Goal: Task Accomplishment & Management: Use online tool/utility

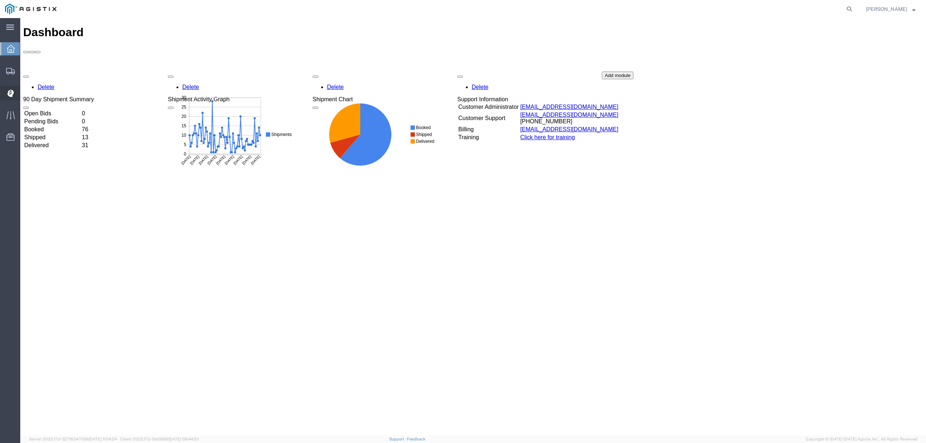
click at [25, 93] on span "Dispatch Manager" at bounding box center [22, 93] width 5 height 14
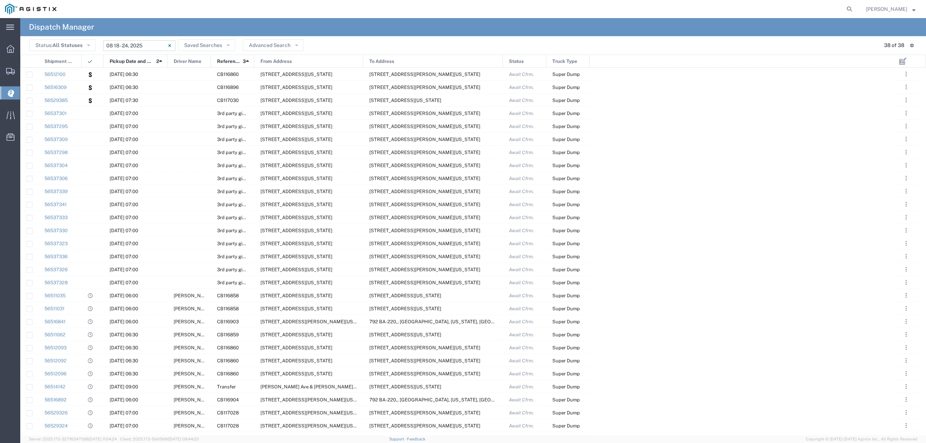
click at [143, 43] on input "[DATE] - [DATE]" at bounding box center [139, 45] width 72 height 11
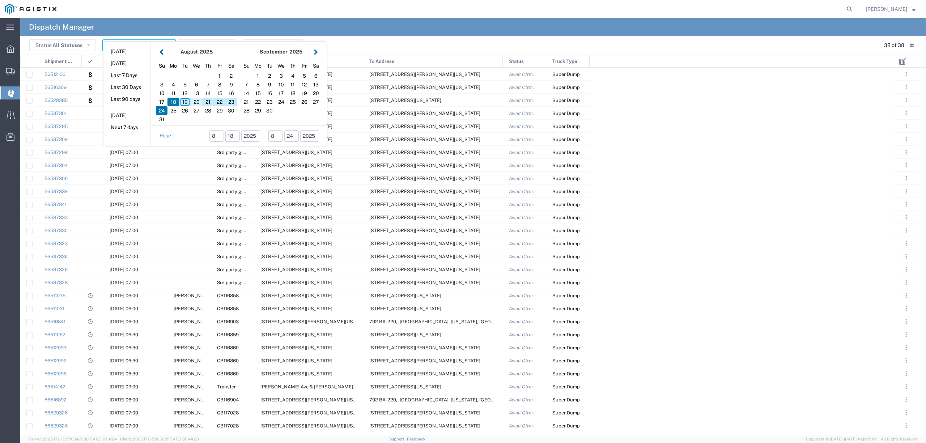
click at [191, 103] on div "20" at bounding box center [197, 102] width 12 height 9
type input "[DATE]"
type input "[DATE] - [DATE]"
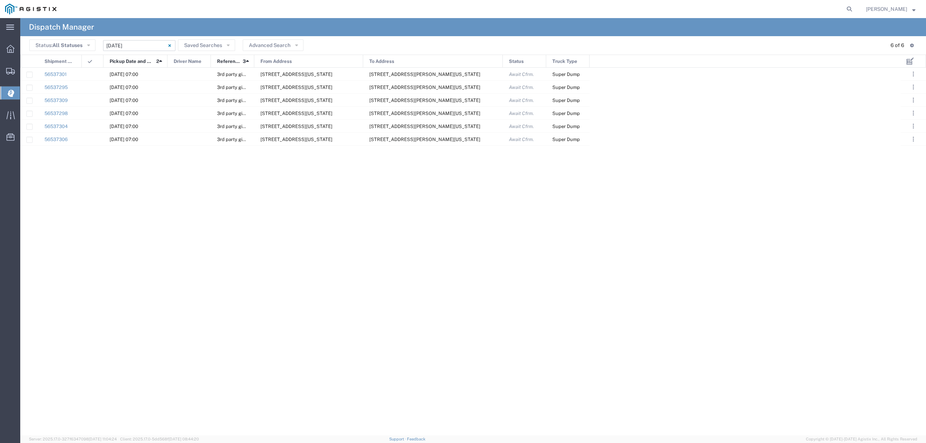
click at [122, 42] on input "[DATE] - [DATE]" at bounding box center [139, 45] width 72 height 11
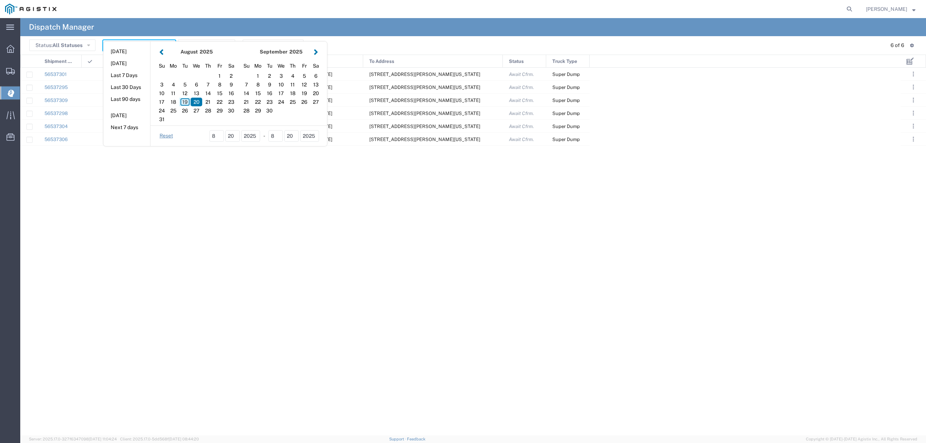
click at [187, 102] on div "19" at bounding box center [185, 102] width 12 height 9
type input "[DATE]"
type input "[DATE] - [DATE]"
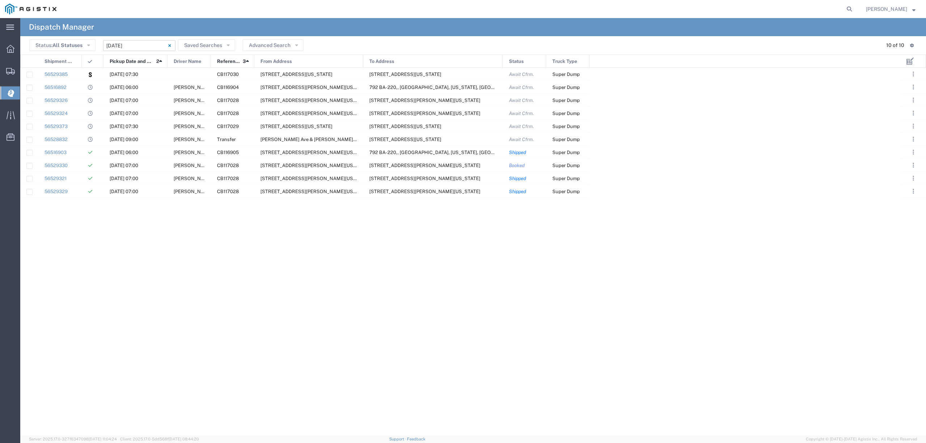
click at [125, 45] on input "[DATE] - [DATE]" at bounding box center [139, 45] width 72 height 11
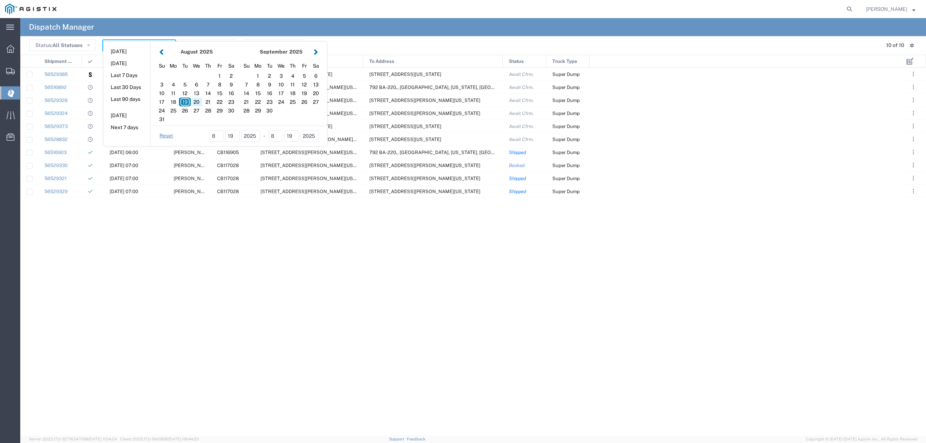
click at [193, 104] on div "20" at bounding box center [197, 102] width 12 height 9
type input "[DATE]"
type input "[DATE] - [DATE]"
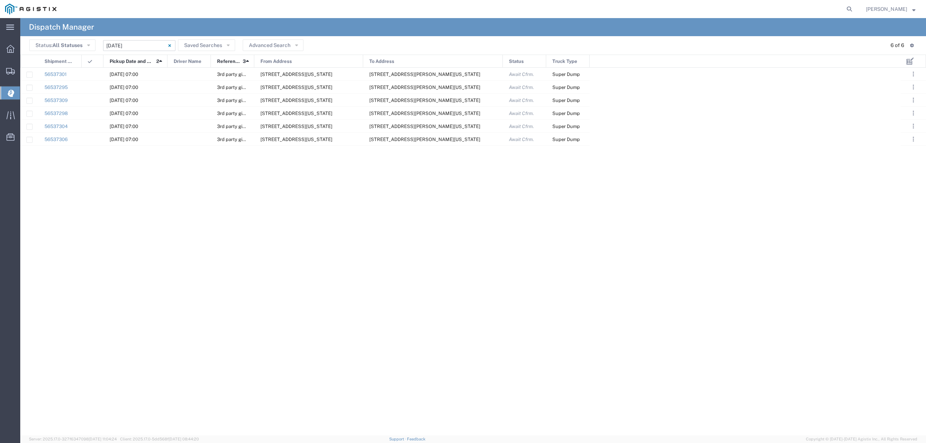
click at [128, 45] on input "[DATE] - [DATE]" at bounding box center [139, 45] width 72 height 11
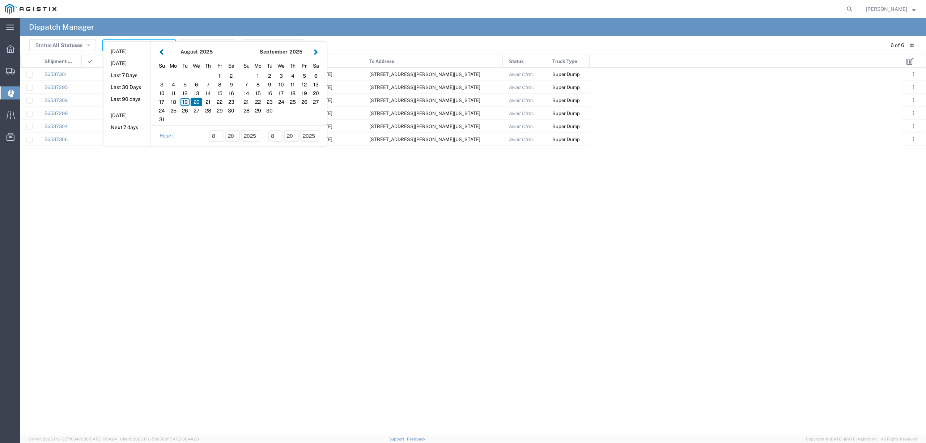
click at [185, 101] on div "19" at bounding box center [185, 102] width 12 height 9
type input "[DATE]"
type input "[DATE] - [DATE]"
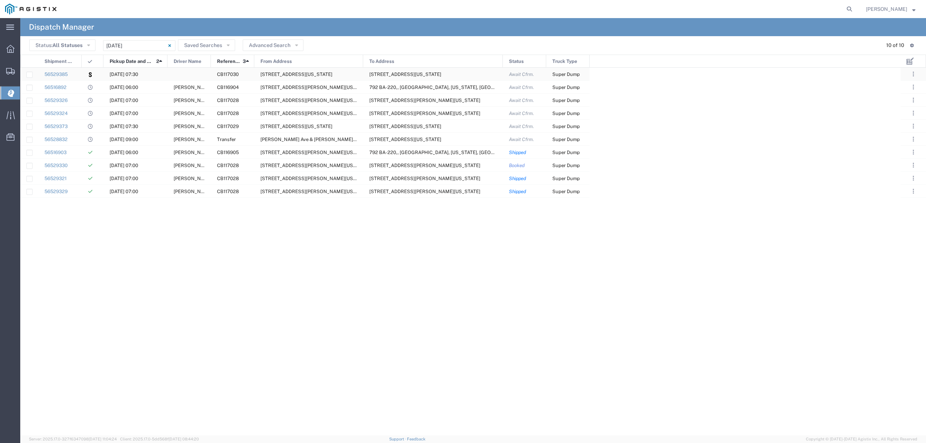
click at [184, 75] on div at bounding box center [189, 74] width 43 height 13
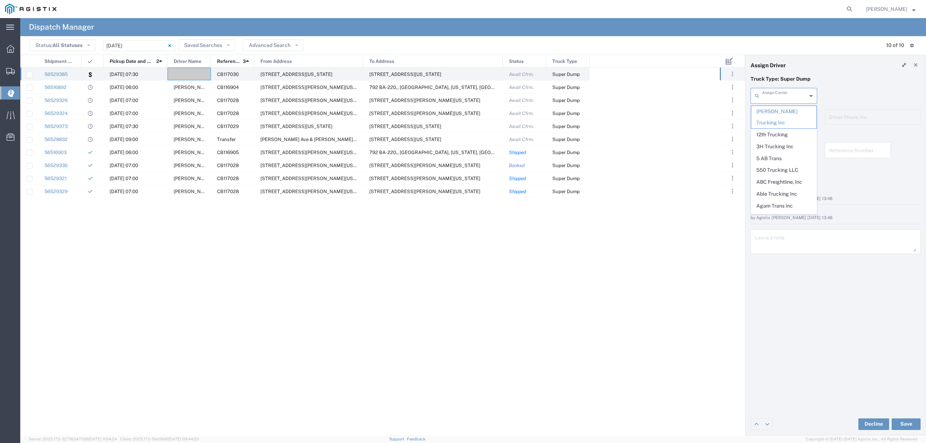
click at [797, 98] on input "text" at bounding box center [785, 95] width 45 height 13
click at [820, 74] on header "Assign Driver" at bounding box center [836, 65] width 180 height 20
type input "[PERSON_NAME] Trucking Inc"
click at [804, 94] on input "text" at bounding box center [785, 95] width 45 height 13
click at [840, 60] on header "Assign Driver" at bounding box center [836, 65] width 180 height 20
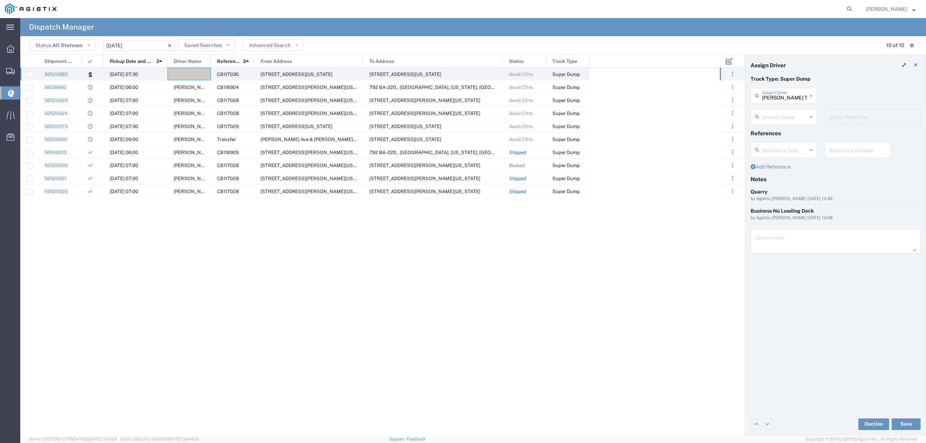
click at [780, 124] on div "Driver's Name" at bounding box center [784, 117] width 67 height 16
click at [777, 116] on input "text" at bounding box center [785, 116] width 45 height 13
click at [892, 74] on header "Assign Driver" at bounding box center [836, 65] width 180 height 20
click at [194, 127] on span "[PERSON_NAME]" at bounding box center [193, 126] width 39 height 5
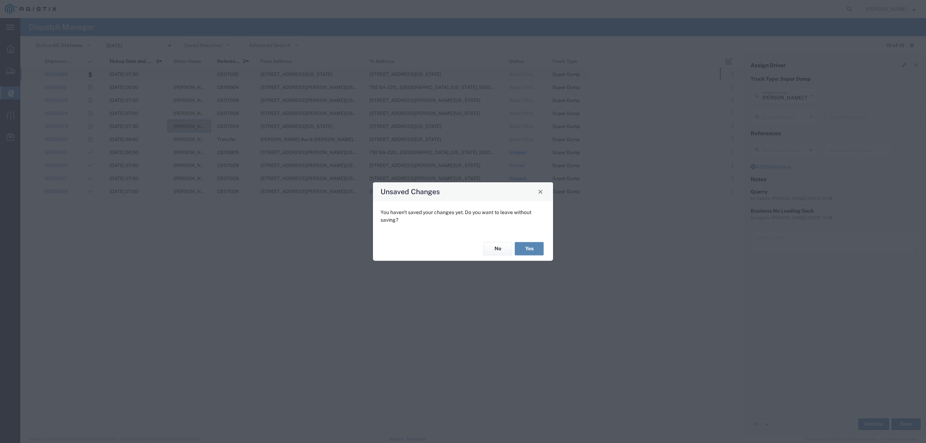
click at [535, 251] on button "Yes" at bounding box center [529, 248] width 29 height 13
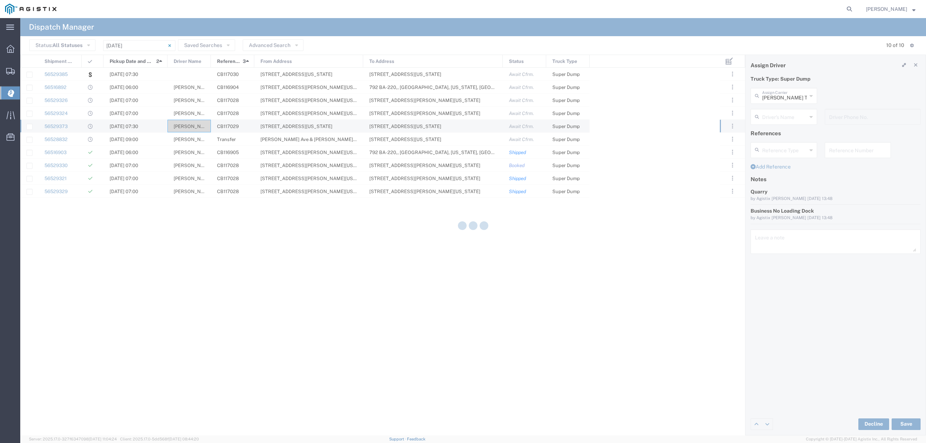
type input "P&D Heavy Hauling"
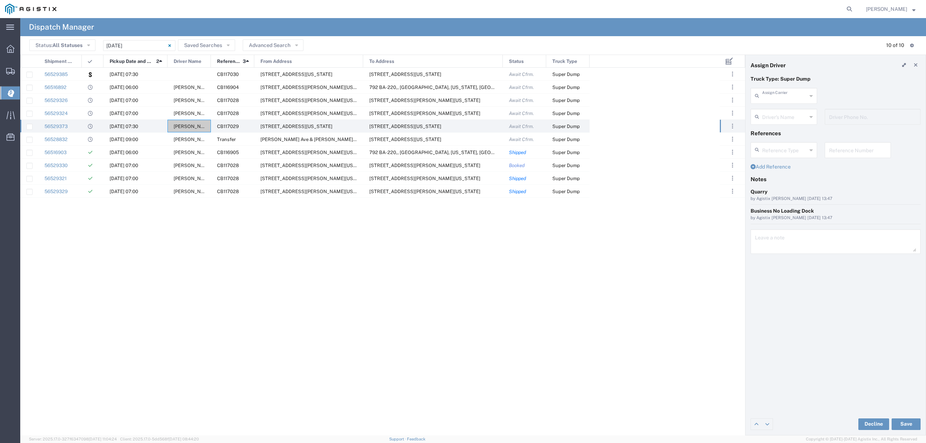
click at [781, 100] on input "text" at bounding box center [785, 95] width 45 height 13
type input "[PERSON_NAME]"
type input "[PHONE_NUMBER]"
click at [788, 113] on span "P&D Heavy Hauling" at bounding box center [784, 111] width 65 height 11
click at [781, 91] on input "text" at bounding box center [785, 95] width 45 height 13
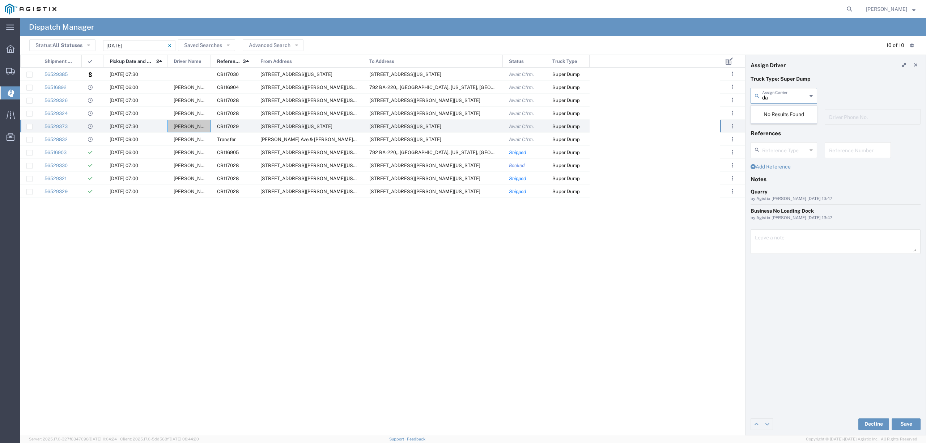
type input "d"
click at [788, 113] on span "P&D Heavy Hauling" at bounding box center [784, 111] width 65 height 11
type input "P&D Heavy Hauling"
click at [784, 118] on input "text" at bounding box center [785, 116] width 45 height 13
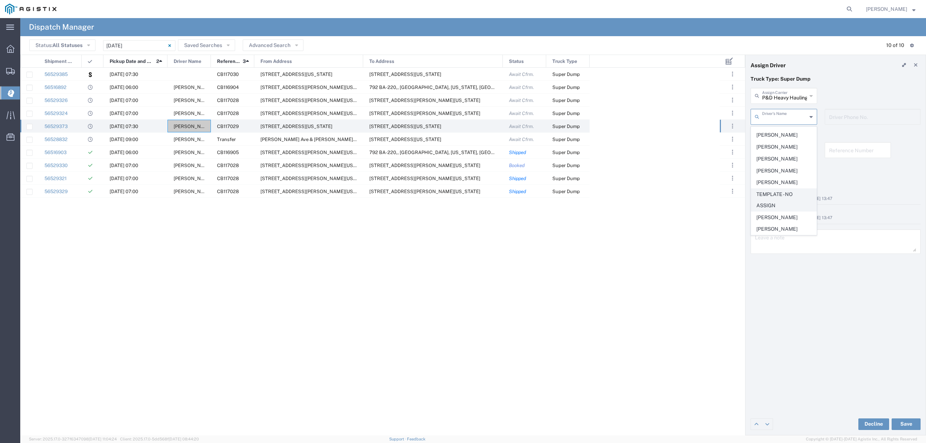
click at [781, 202] on span "TEMPLATE - NO ASSIGN" at bounding box center [784, 200] width 65 height 22
click at [904, 424] on button "Save" at bounding box center [906, 425] width 29 height 12
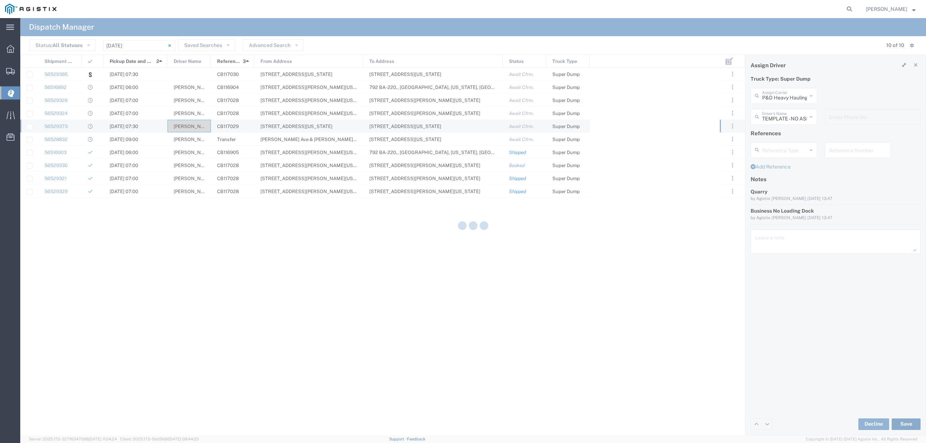
type input "TEMPLATE - NO ASSIGN"
type input "P&D Heavy Hauling"
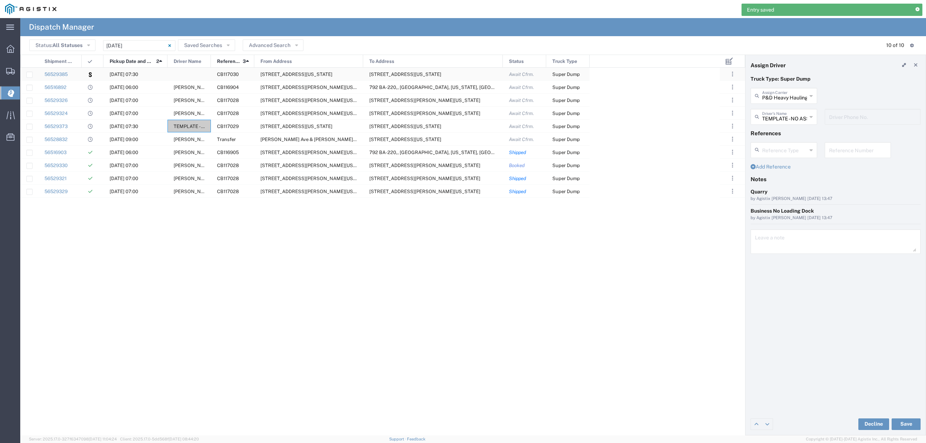
click at [195, 76] on div at bounding box center [189, 74] width 43 height 13
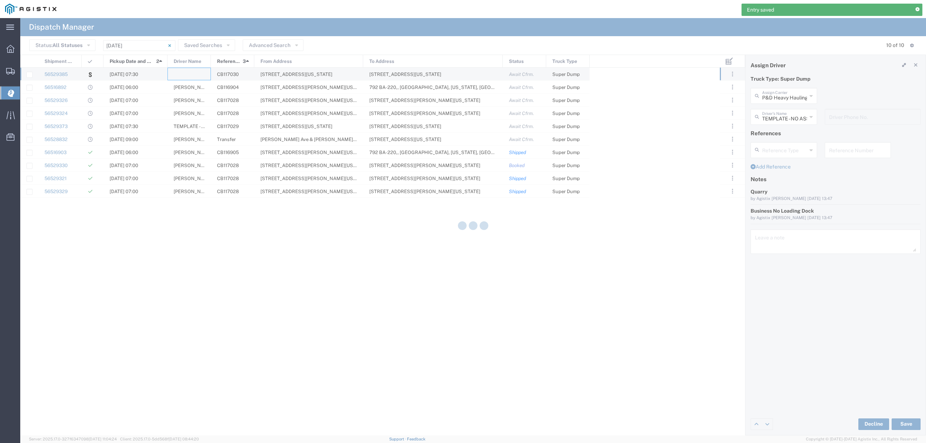
type input "[PERSON_NAME] Trucking Inc"
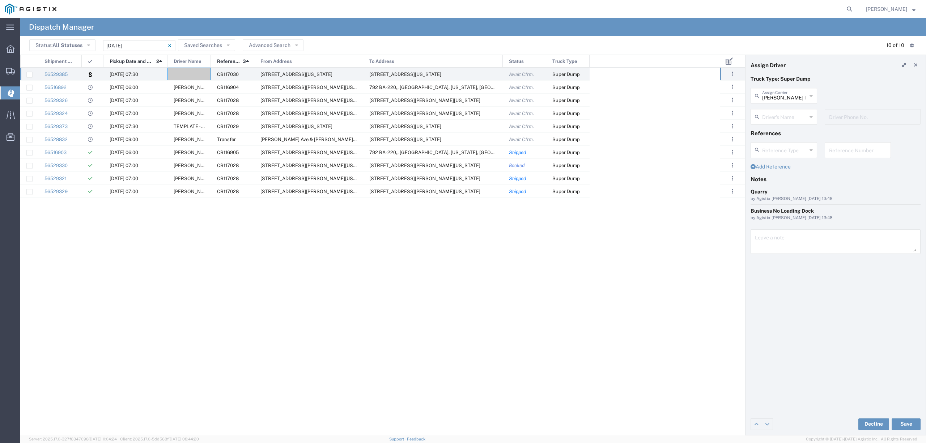
click at [769, 124] on div "Driver's Name" at bounding box center [784, 117] width 67 height 16
click at [786, 93] on input "text" at bounding box center [785, 95] width 45 height 13
click at [785, 107] on span "P&D Heavy Hauling" at bounding box center [784, 111] width 65 height 11
type input "P&D Heavy Hauling"
click at [785, 115] on input "text" at bounding box center [786, 116] width 46 height 13
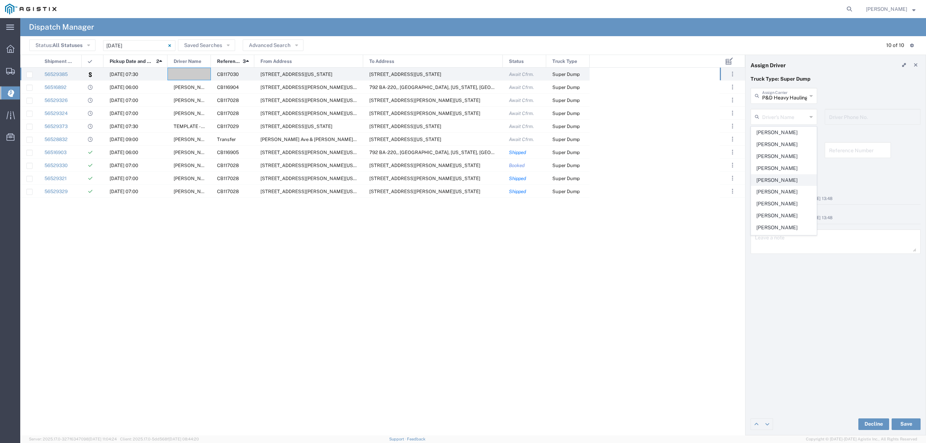
click at [780, 180] on span "[PERSON_NAME]" at bounding box center [784, 180] width 65 height 11
type input "[PERSON_NAME]"
type input "[PHONE_NUMBER]"
click at [913, 421] on button "Save" at bounding box center [906, 425] width 29 height 12
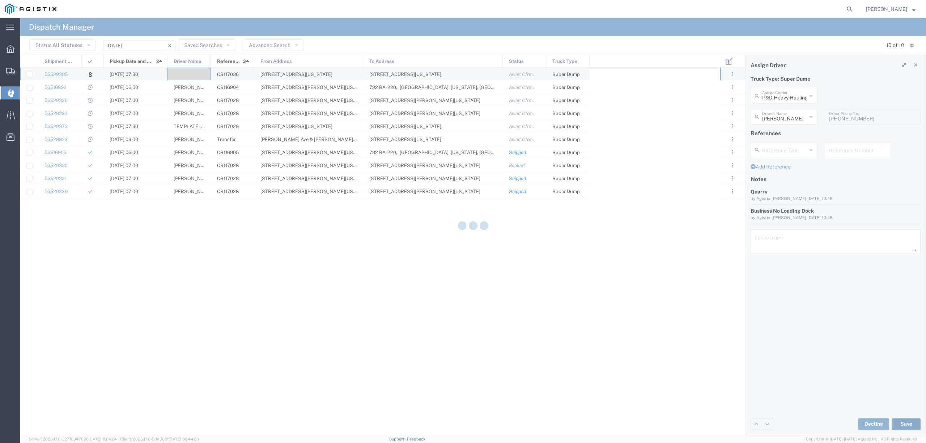
type input "[PERSON_NAME]"
type input "P&D Heavy Hauling"
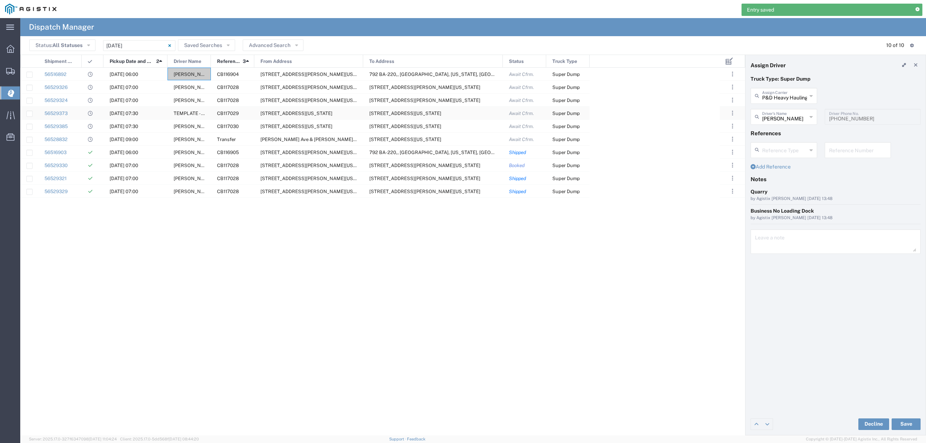
click at [182, 113] on span "TEMPLATE - NO ASSIGN" at bounding box center [201, 113] width 54 height 5
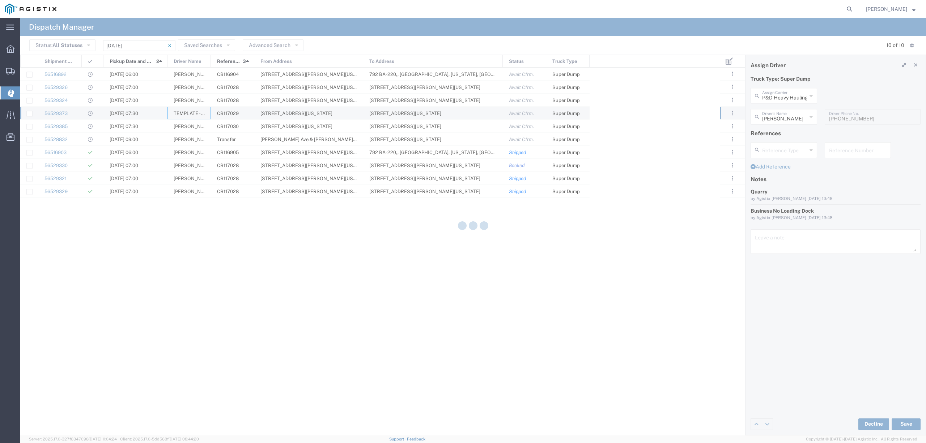
type input "TEMPLATE - NO ASSIGN"
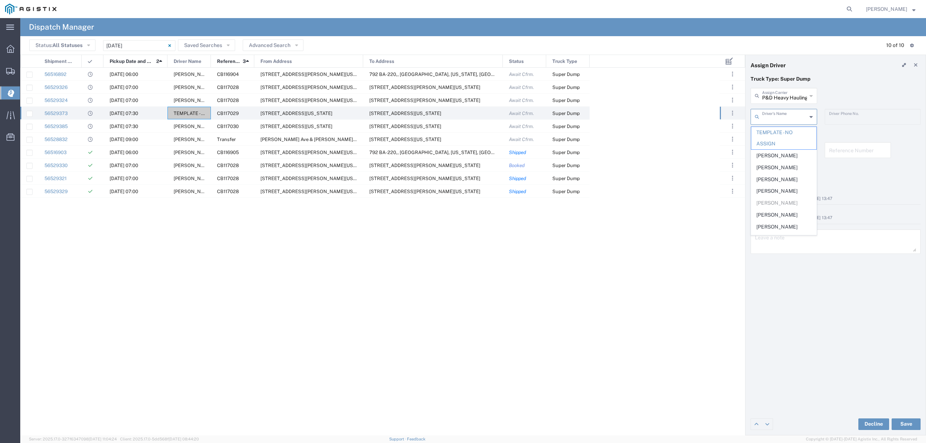
click at [780, 119] on input "text" at bounding box center [785, 116] width 45 height 13
click at [779, 132] on span "[PERSON_NAME]" at bounding box center [784, 132] width 65 height 11
type input "[PERSON_NAME]"
type input "[PHONE_NUMBER]"
click at [903, 422] on button "Save" at bounding box center [906, 425] width 29 height 12
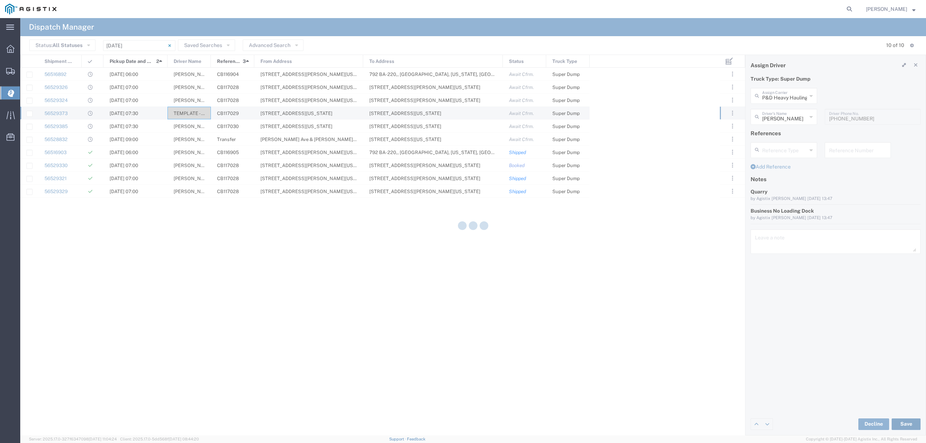
type input "[PERSON_NAME]"
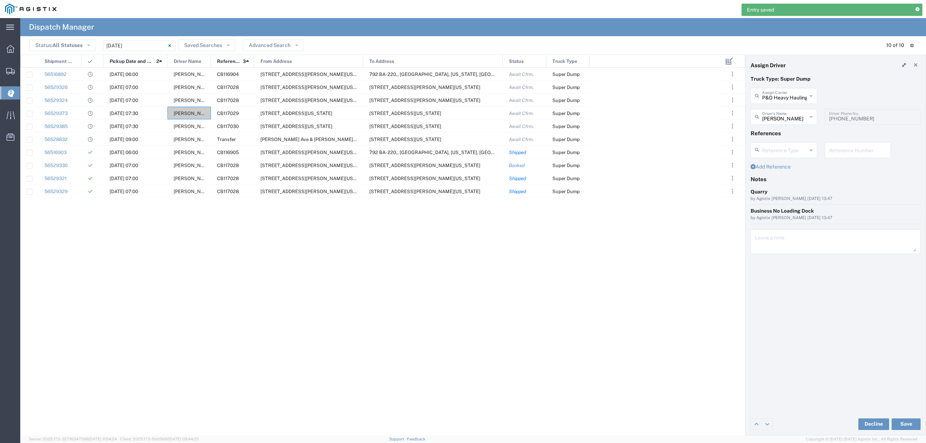
click at [214, 261] on div "56516892 [DATE] 06:00 [PERSON_NAME] CB116904 [STREET_ADDRESS][US_STATE] 792 BA-…" at bounding box center [370, 252] width 700 height 368
click at [210, 233] on div "56516892 [DATE] 06:00 [PERSON_NAME] CB116904 [STREET_ADDRESS][US_STATE] 792 BA-…" at bounding box center [370, 252] width 700 height 368
click at [225, 345] on div "56516892 [DATE] 06:00 [PERSON_NAME] CB116904 [STREET_ADDRESS][US_STATE] 792 BA-…" at bounding box center [370, 252] width 700 height 368
click at [256, 355] on div "56516892 [DATE] 06:00 [PERSON_NAME] CB116904 [STREET_ADDRESS][US_STATE] 792 BA-…" at bounding box center [370, 252] width 700 height 368
click at [917, 66] on icon at bounding box center [916, 65] width 4 height 5
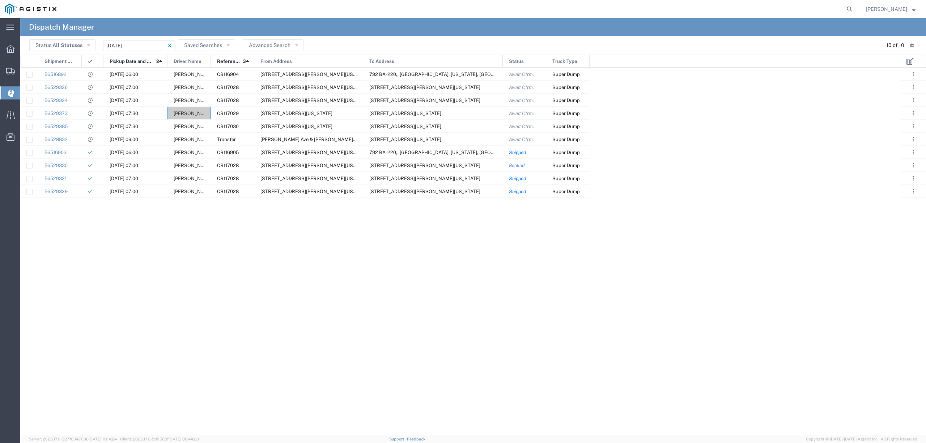
click at [155, 275] on div "56516892 [DATE] 06:00 [PERSON_NAME] CB116904 [STREET_ADDRESS][US_STATE] 792 BA-…" at bounding box center [460, 252] width 881 height 368
